Goal: Find specific page/section: Find specific page/section

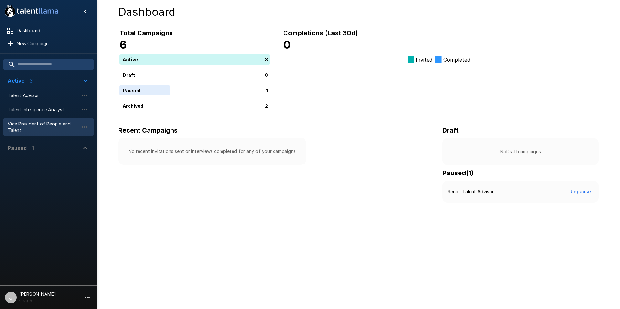
click at [55, 122] on span "Vice President of People and Talent" at bounding box center [43, 127] width 71 height 13
